Goal: Task Accomplishment & Management: Use online tool/utility

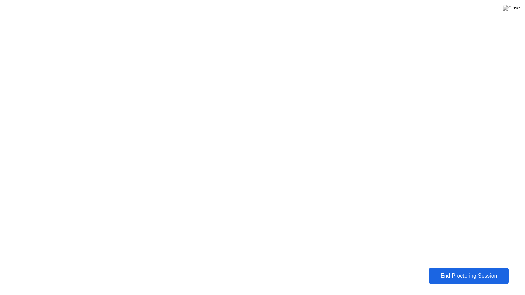
click at [476, 275] on div "End Proctoring Session" at bounding box center [469, 276] width 76 height 6
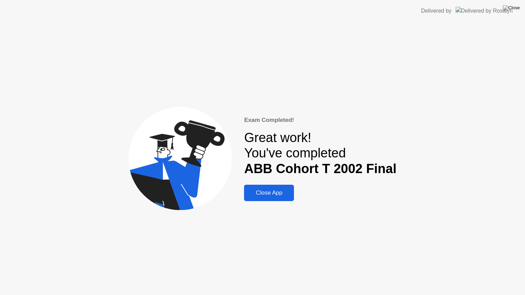
click at [272, 195] on div "Close App" at bounding box center [269, 193] width 46 height 7
